Goal: Navigation & Orientation: Find specific page/section

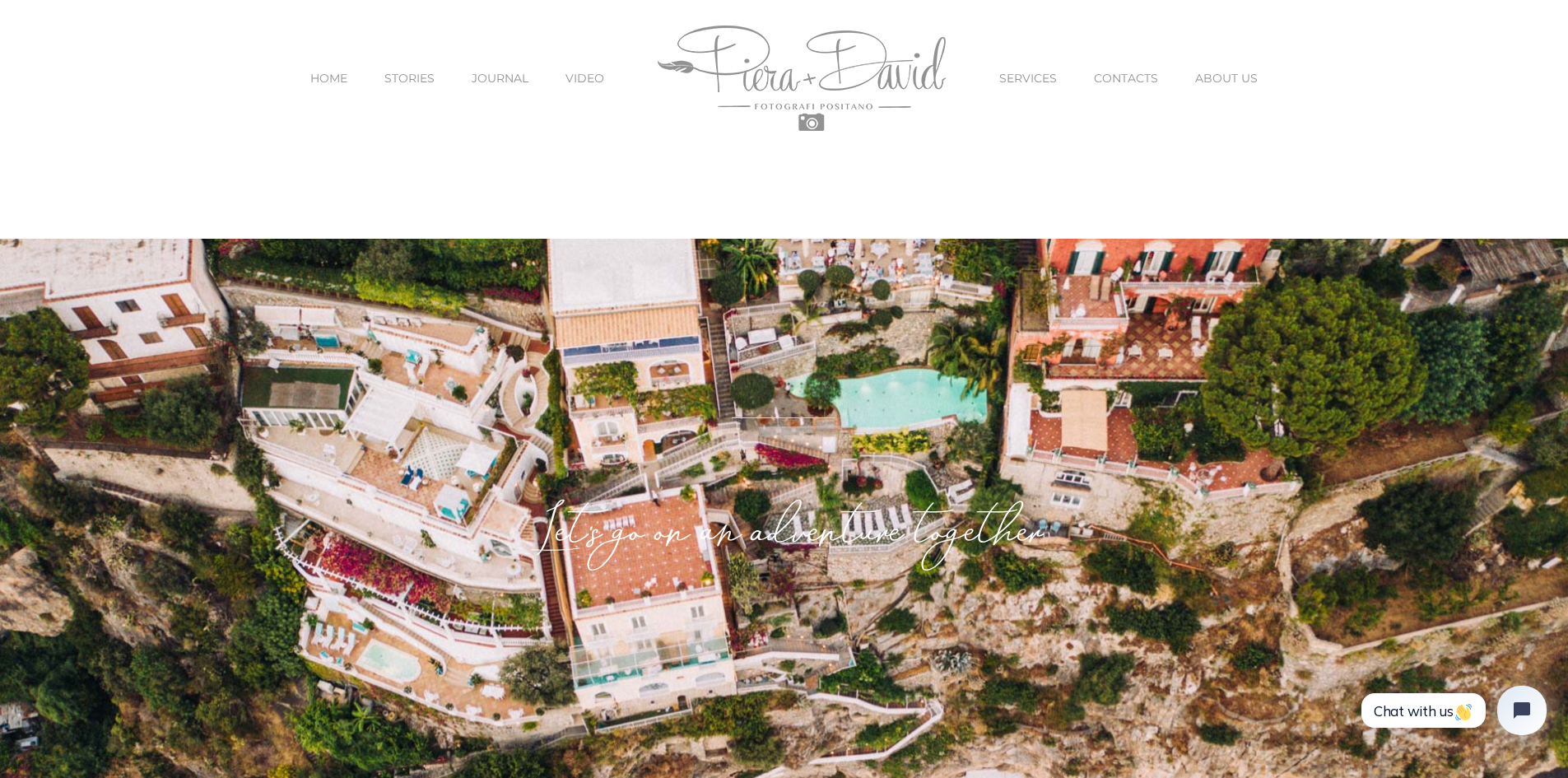
click at [1237, 76] on span "ABOUT US" at bounding box center [1226, 78] width 62 height 11
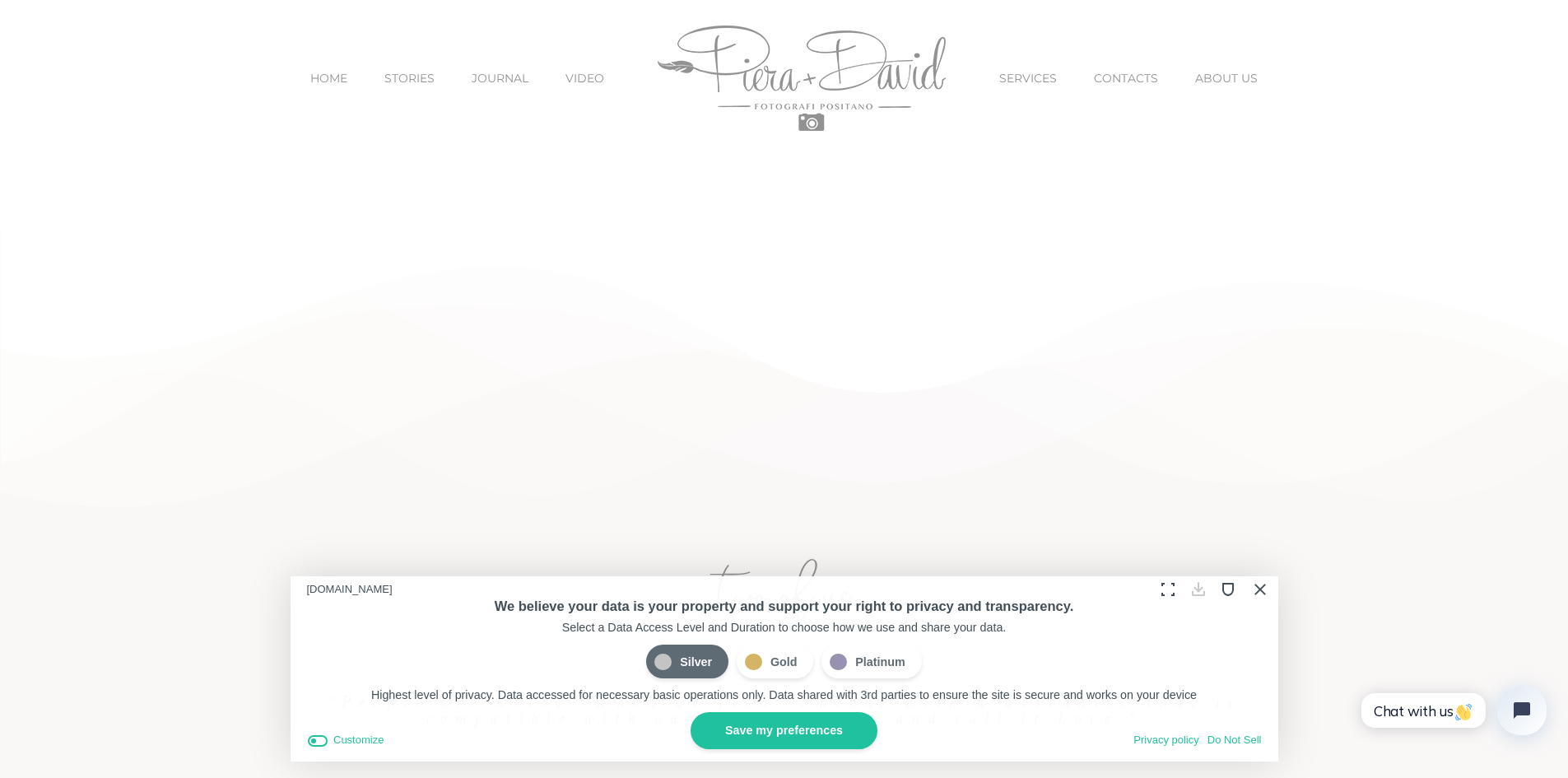
click at [747, 731] on button "Save my preferences" at bounding box center [784, 730] width 187 height 37
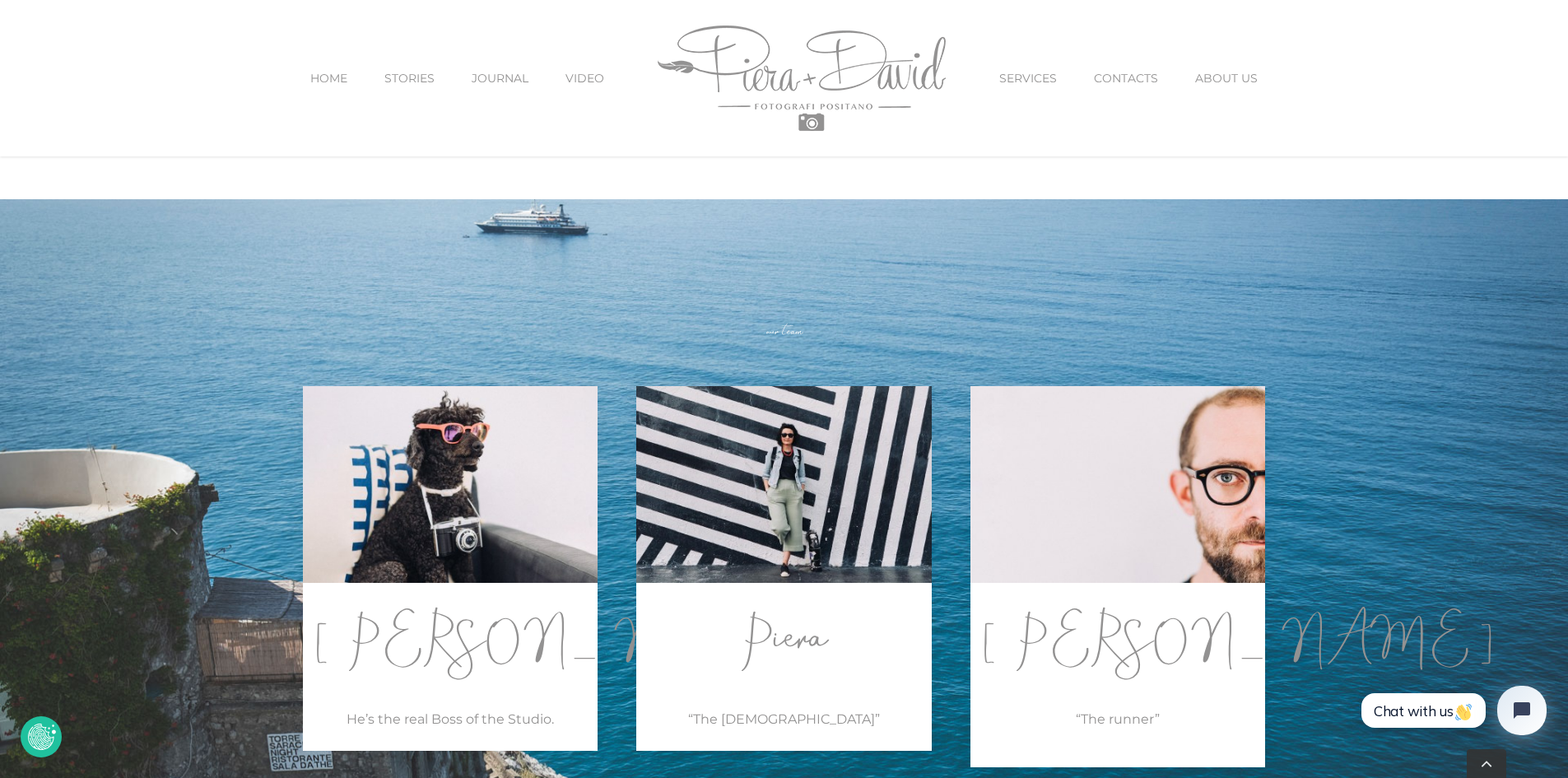
scroll to position [1810, 0]
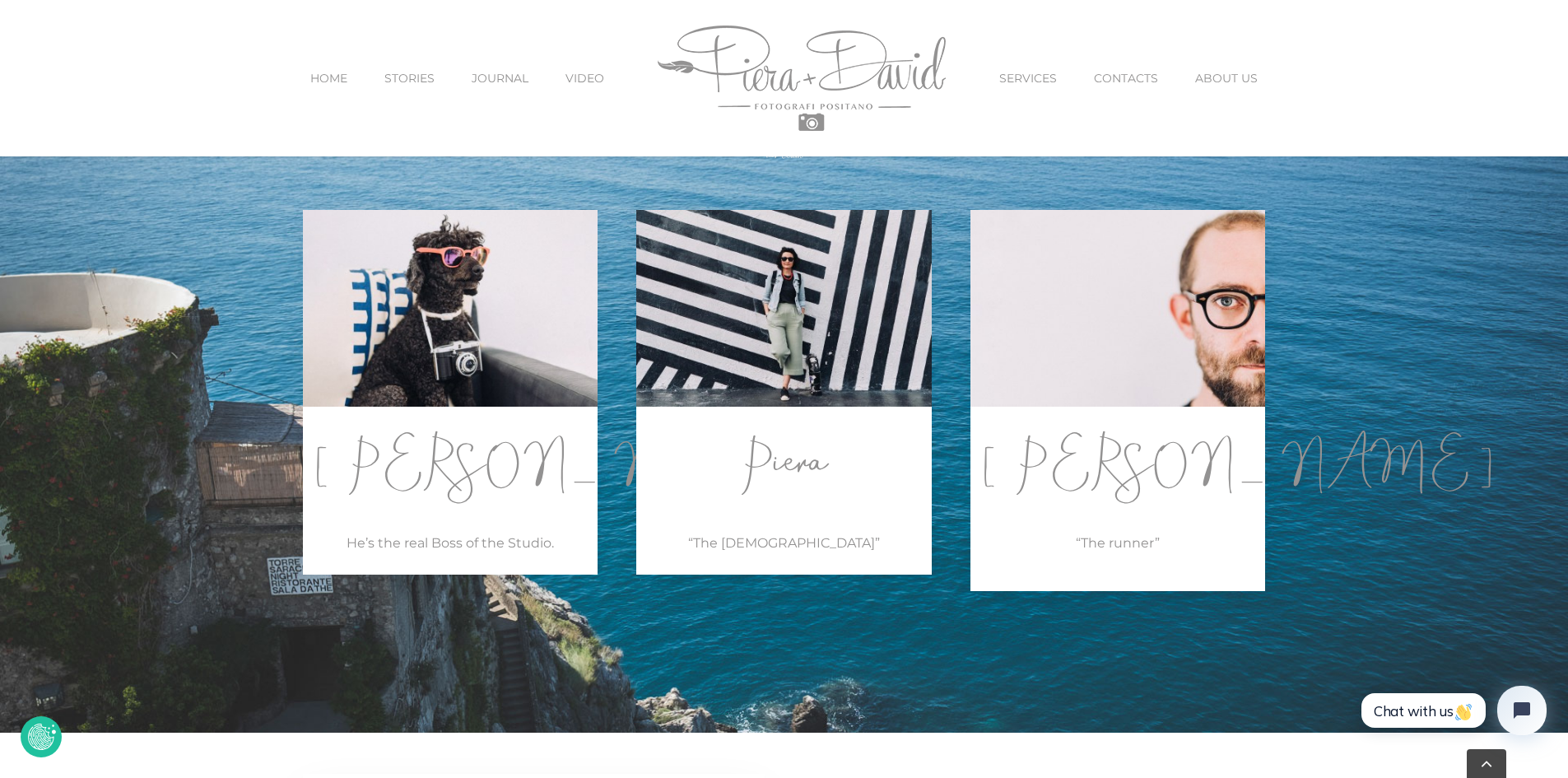
click at [1154, 500] on p "David" at bounding box center [1117, 467] width 295 height 80
click at [1139, 345] on img at bounding box center [1118, 308] width 325 height 216
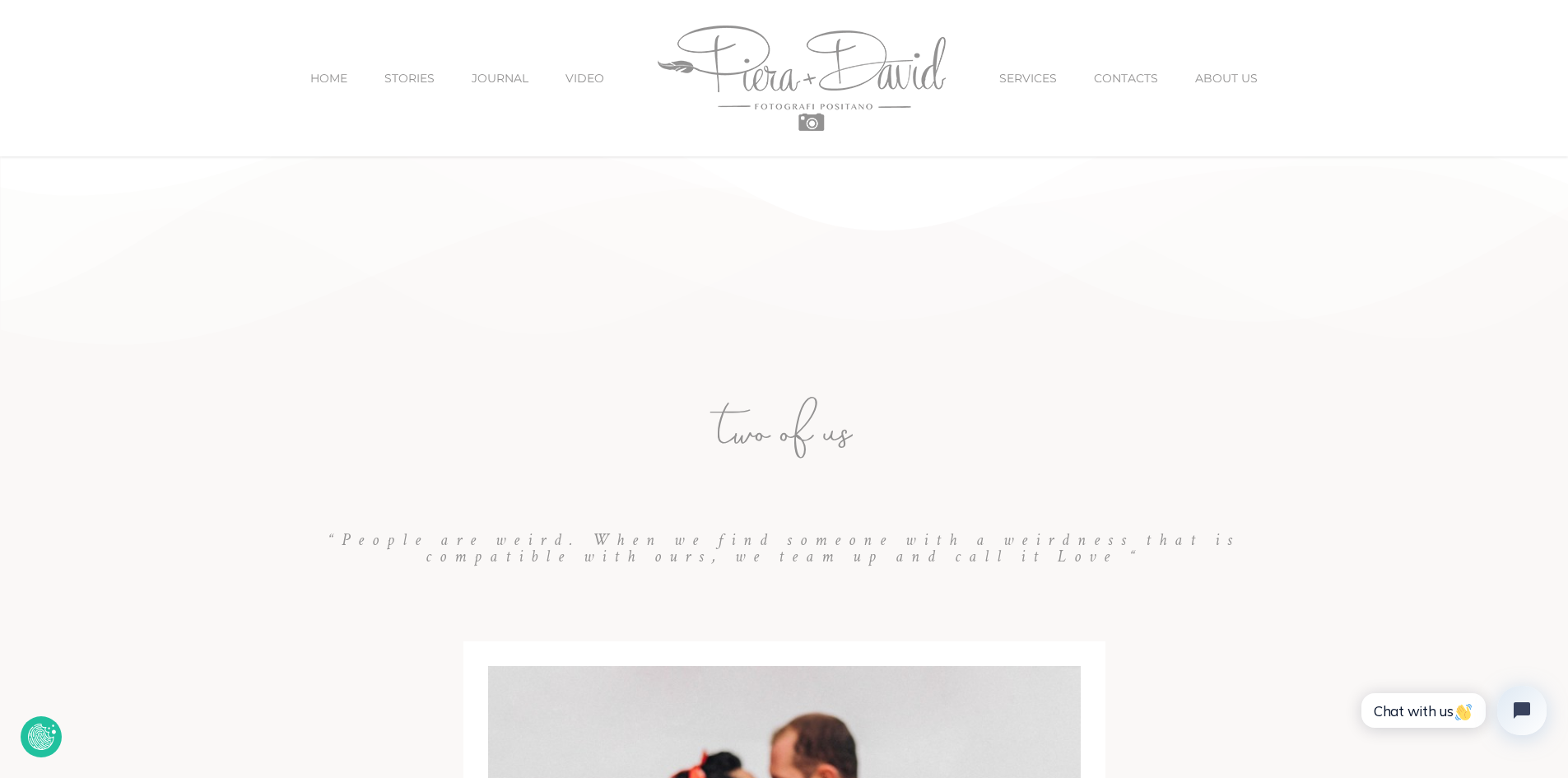
scroll to position [0, 0]
